Goal: Navigation & Orientation: Find specific page/section

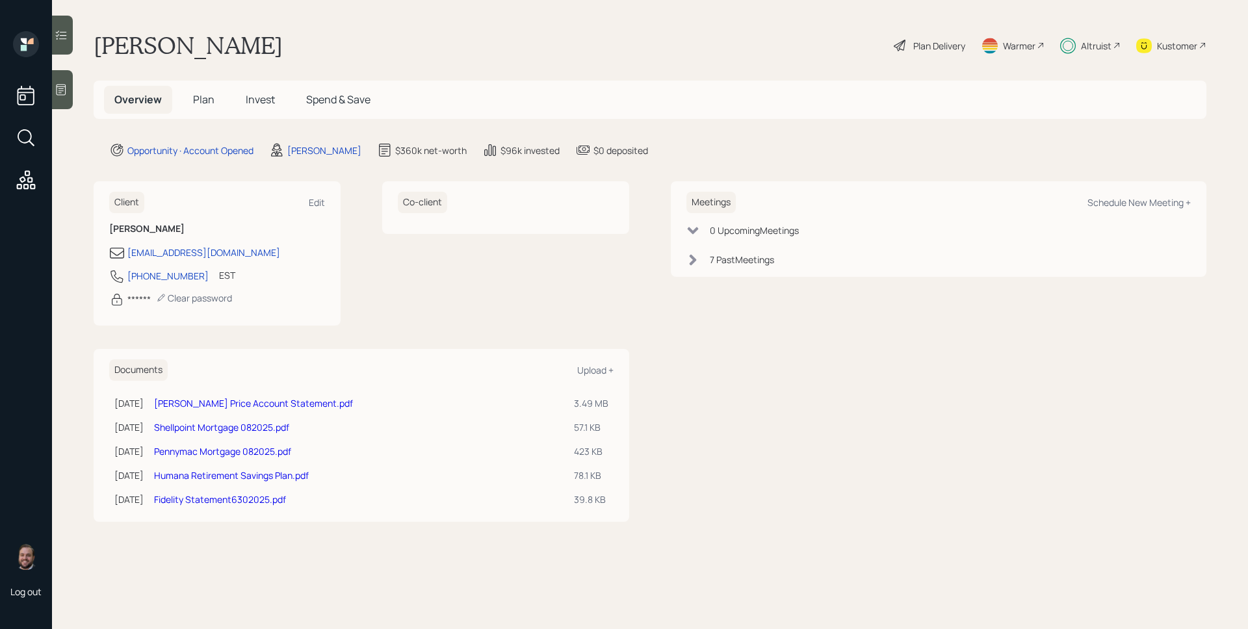
click at [207, 94] on span "Plan" at bounding box center [203, 99] width 21 height 14
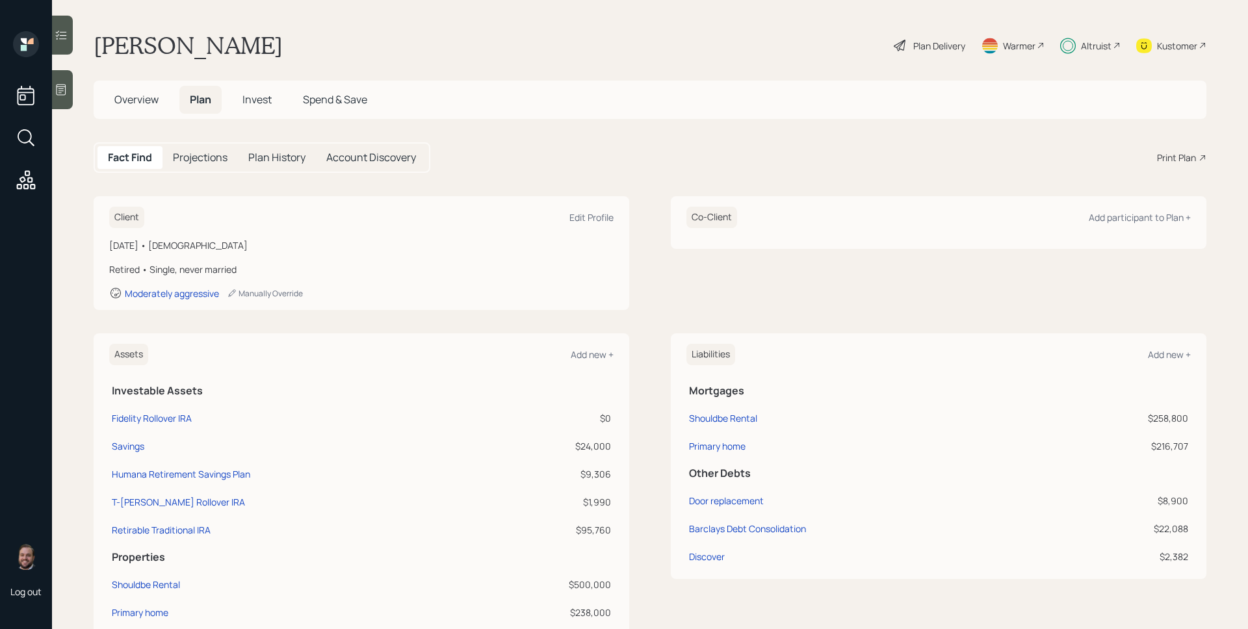
click at [1095, 44] on div "Altruist" at bounding box center [1096, 46] width 31 height 14
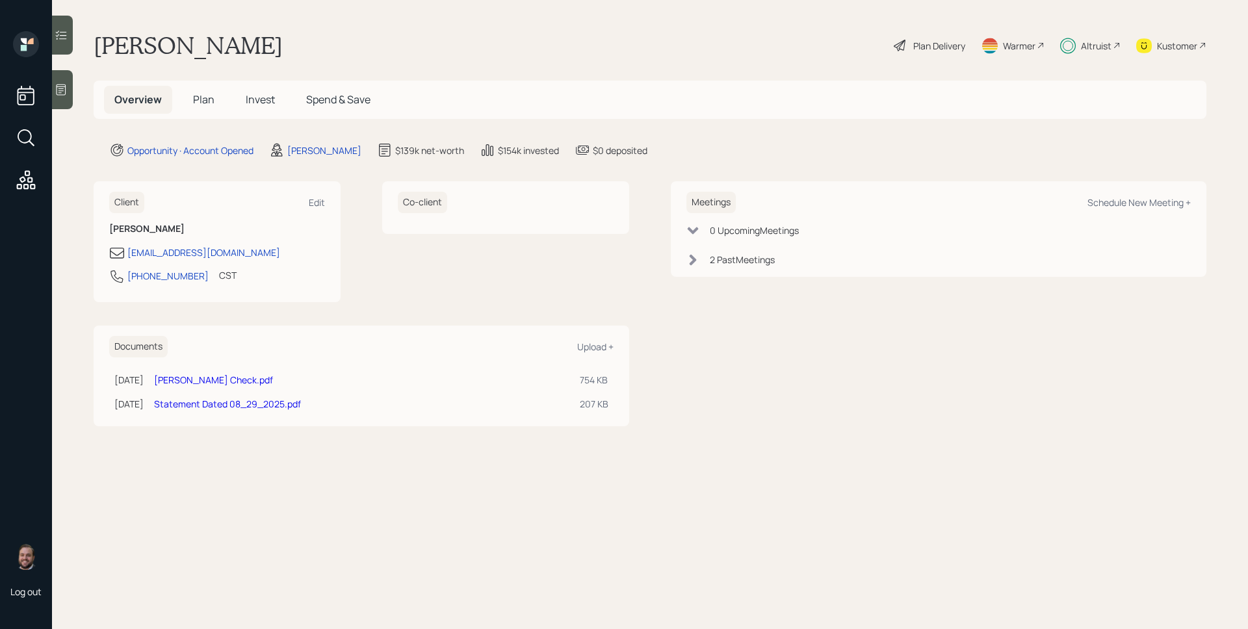
click at [255, 103] on span "Invest" at bounding box center [260, 99] width 29 height 14
